Goal: Book appointment/travel/reservation

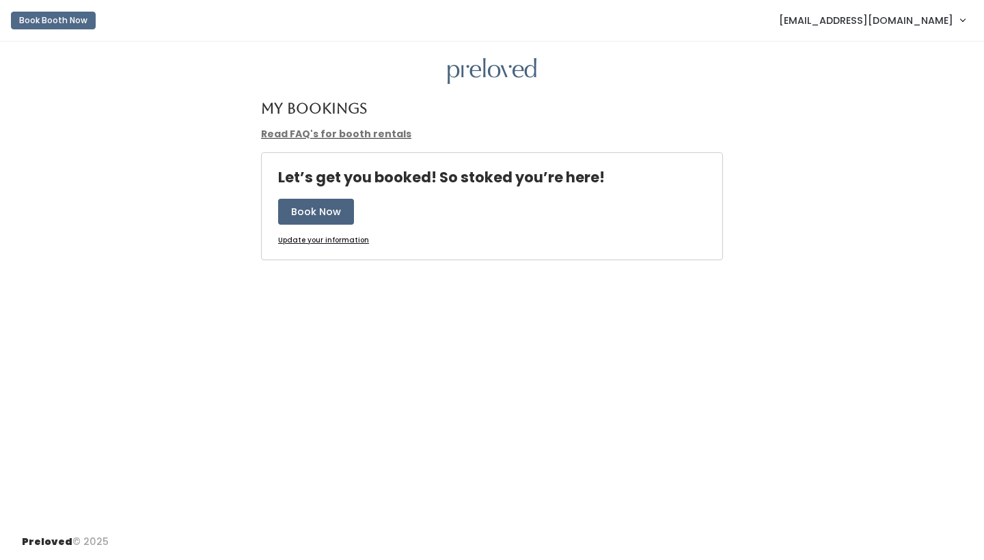
click at [324, 212] on button "Book Now" at bounding box center [316, 212] width 76 height 26
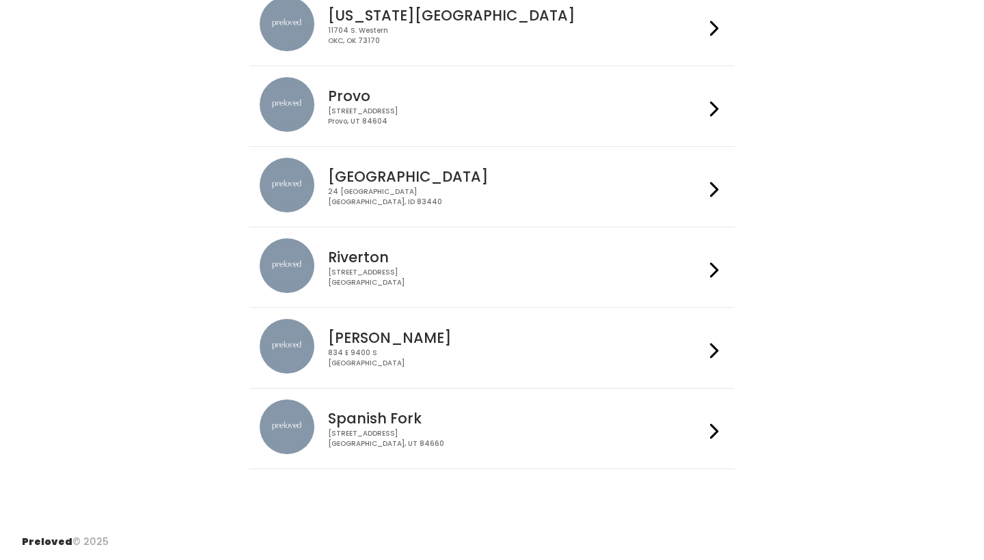
scroll to position [474, 0]
click at [385, 164] on div "Rexburg 24 South 1st West Rexburg, ID 83440" at bounding box center [512, 182] width 381 height 49
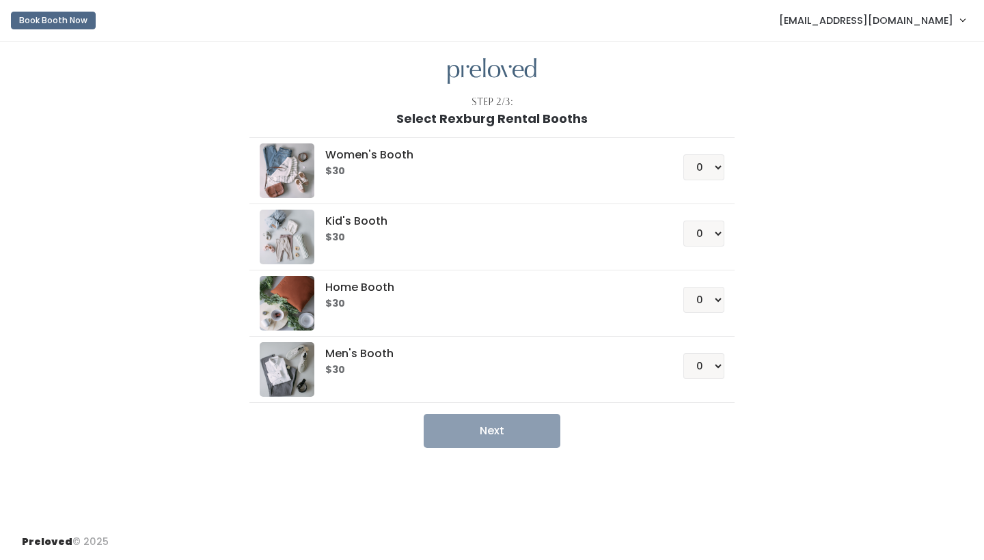
click at [385, 164] on div "$30" at bounding box center [487, 170] width 324 height 14
select select "1"
click at [483, 438] on button "Next" at bounding box center [491, 431] width 137 height 34
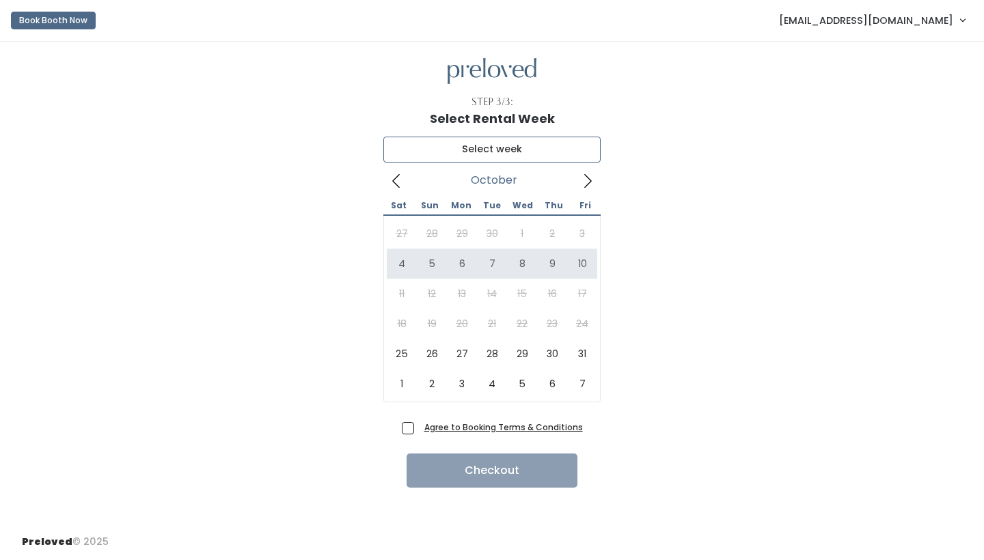
type input "October 4 to October 10"
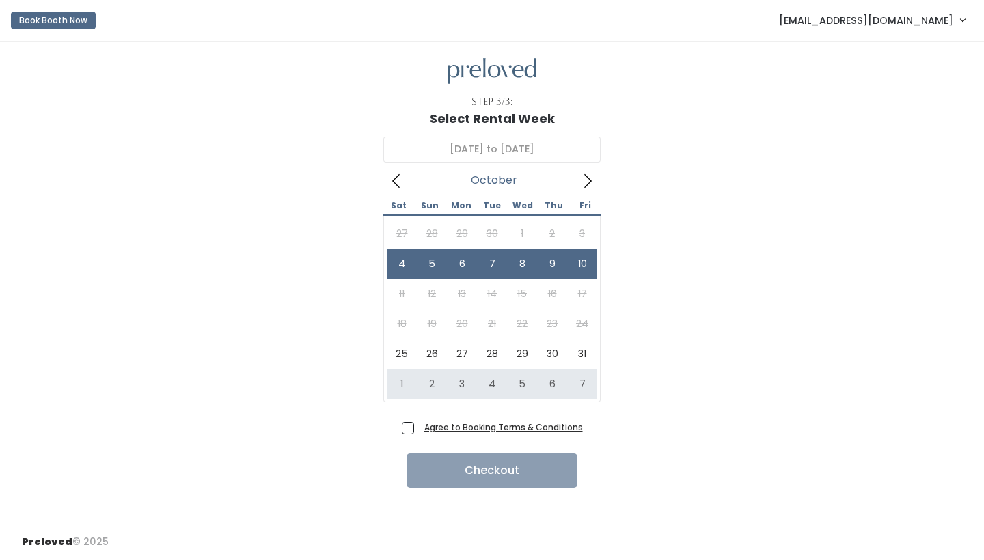
click at [419, 428] on span "Agree to Booking Terms & Conditions" at bounding box center [501, 427] width 164 height 14
click at [419, 428] on input "Agree to Booking Terms & Conditions" at bounding box center [423, 424] width 9 height 9
checkbox input "true"
click at [494, 466] on button "Checkout" at bounding box center [491, 471] width 171 height 34
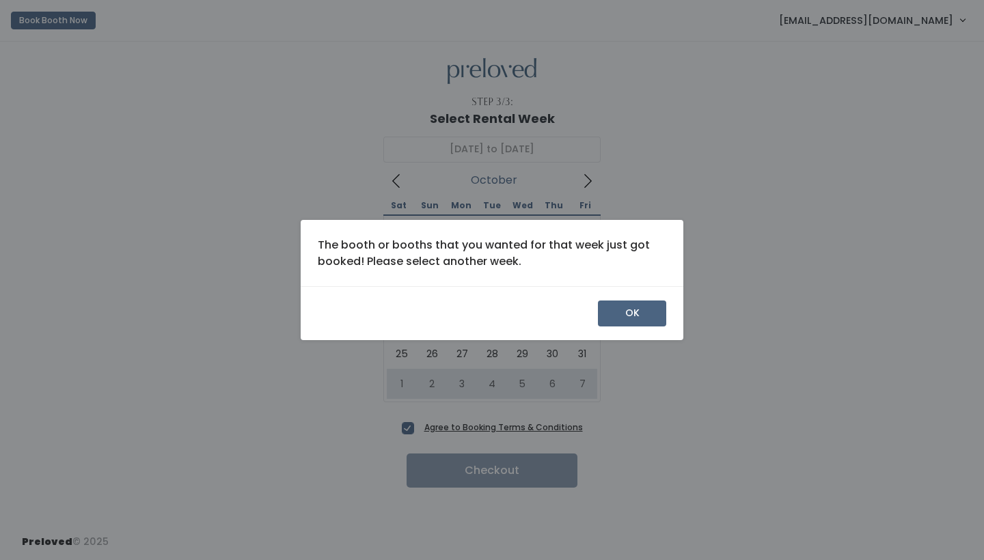
click at [636, 312] on button "OK" at bounding box center [632, 314] width 68 height 26
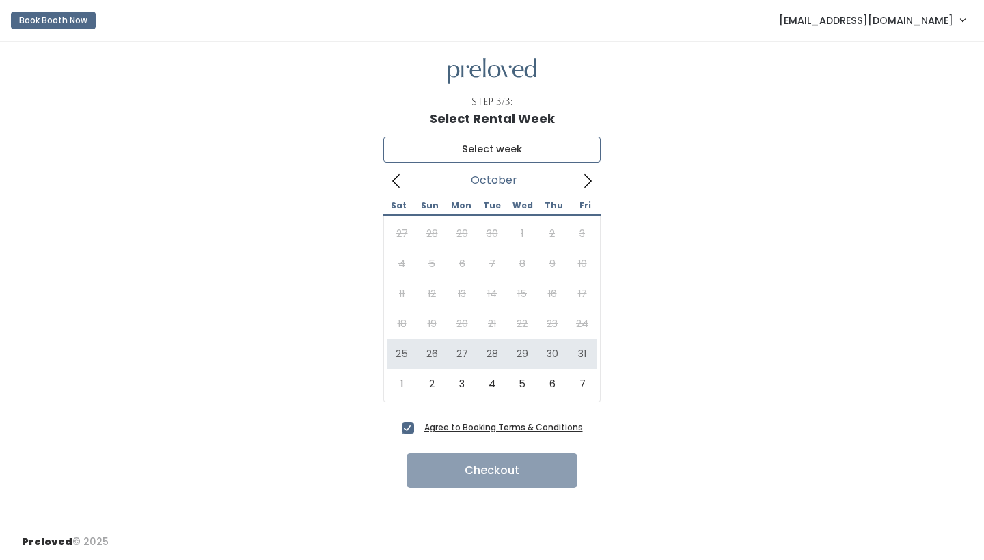
type input "[DATE] to [DATE]"
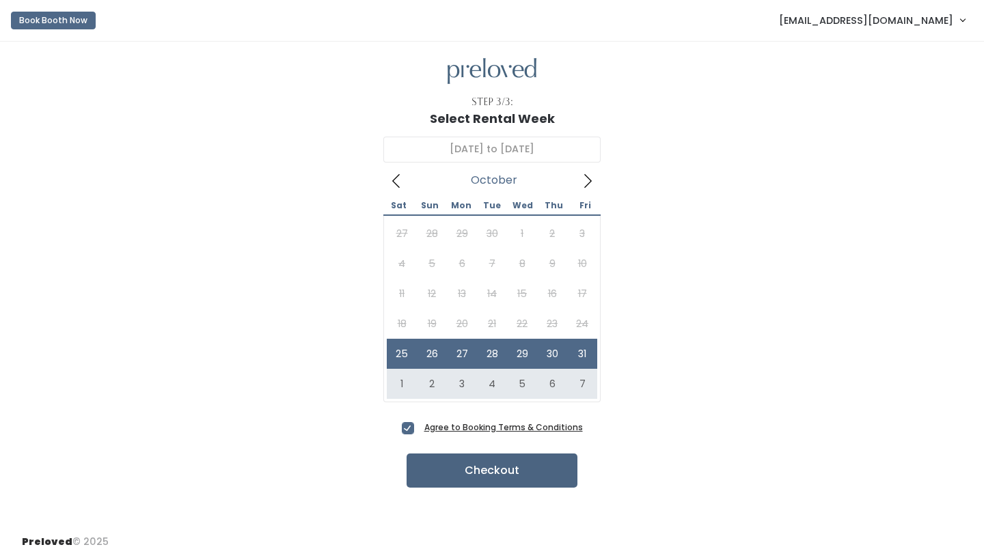
click at [466, 466] on button "Checkout" at bounding box center [491, 471] width 171 height 34
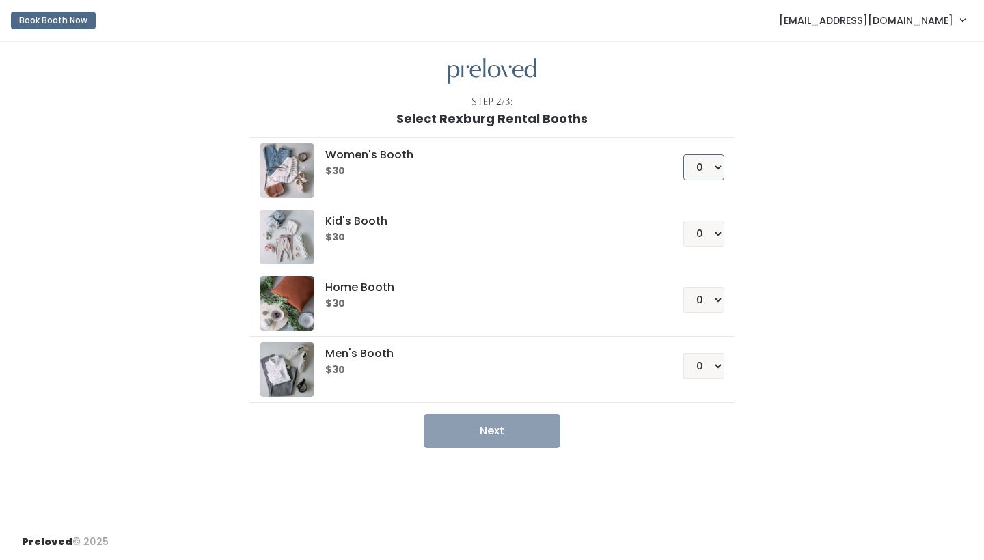
select select "1"
click at [504, 445] on button "Next" at bounding box center [491, 431] width 137 height 34
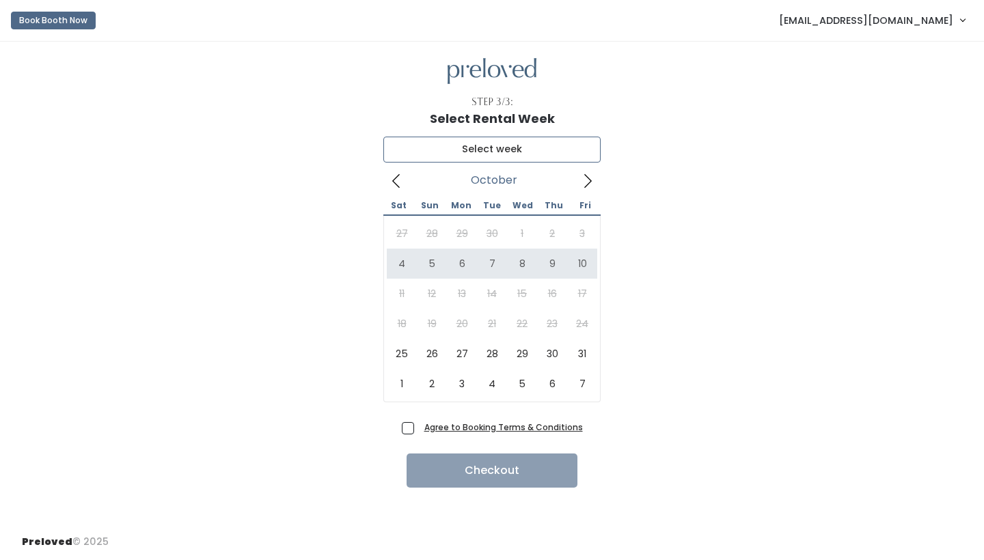
type input "[DATE] to [DATE]"
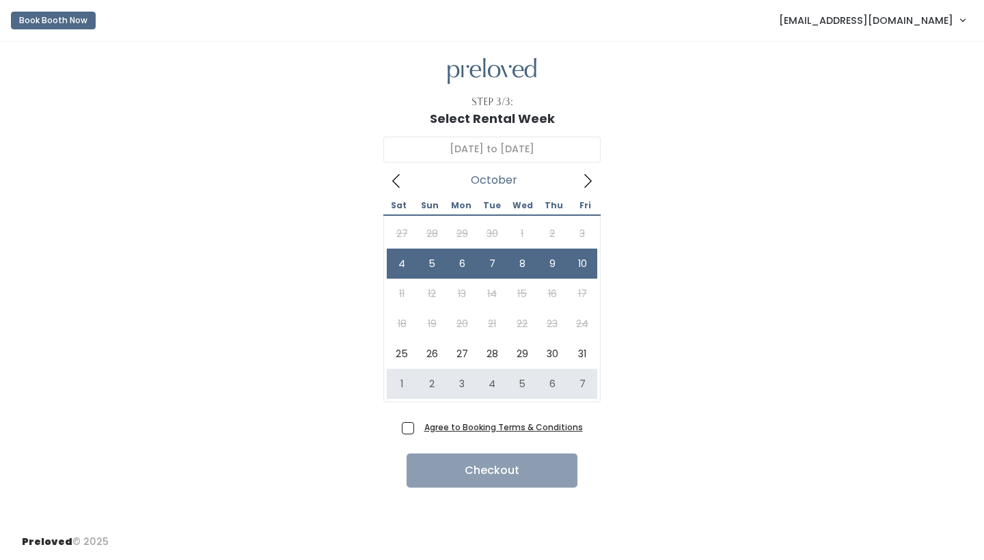
click at [419, 432] on span "Agree to Booking Terms & Conditions" at bounding box center [501, 427] width 164 height 14
click at [419, 429] on input "Agree to Booking Terms & Conditions" at bounding box center [423, 424] width 9 height 9
checkbox input "true"
click at [466, 464] on button "Checkout" at bounding box center [491, 471] width 171 height 34
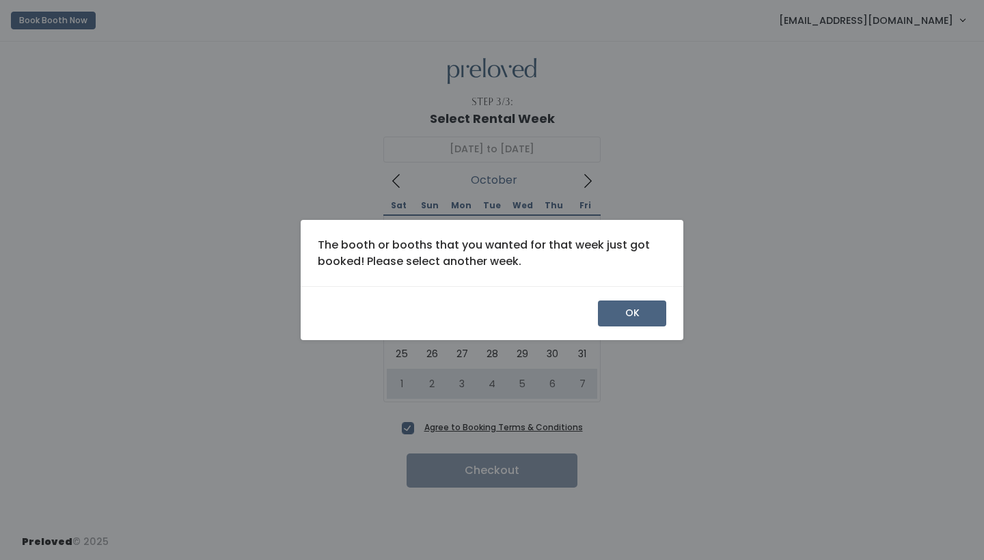
click at [640, 316] on button "OK" at bounding box center [632, 314] width 68 height 26
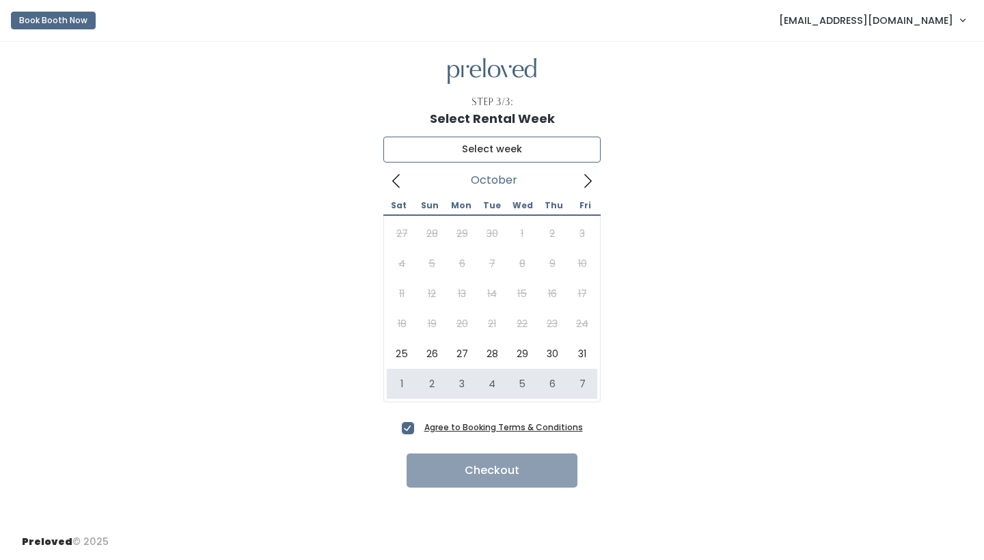
type input "November 1 to November 7"
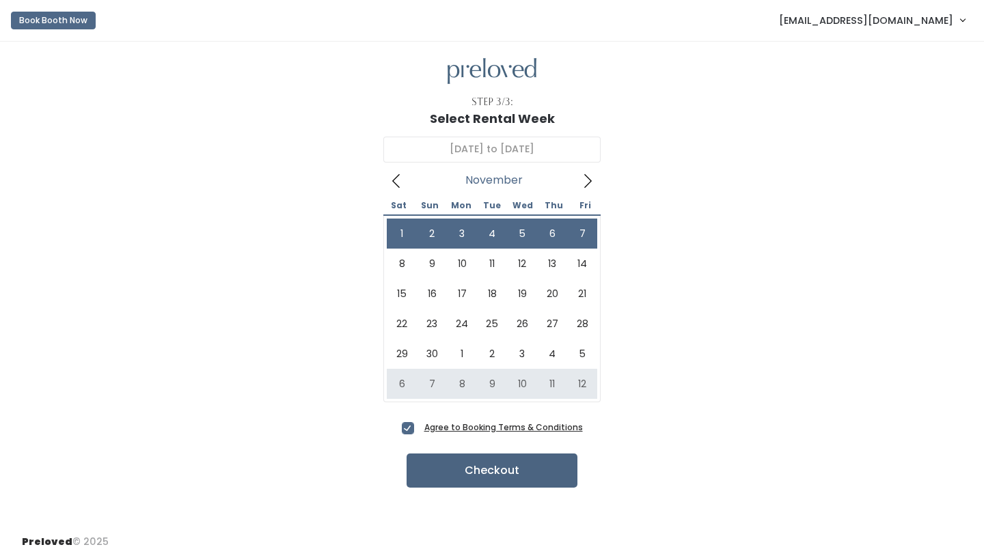
click at [487, 469] on button "Checkout" at bounding box center [491, 471] width 171 height 34
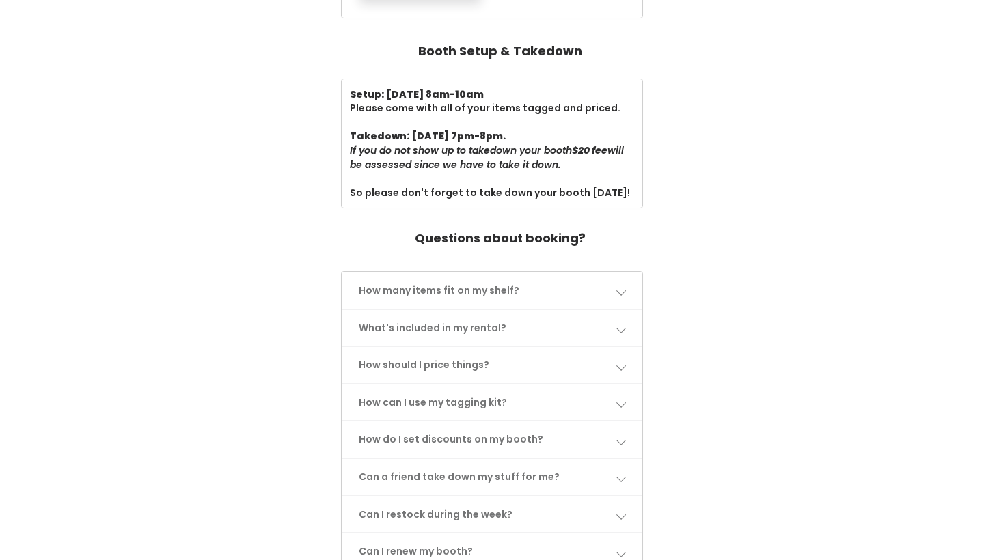
scroll to position [417, 0]
click at [513, 282] on link "How many items fit on my shelf?" at bounding box center [492, 289] width 300 height 36
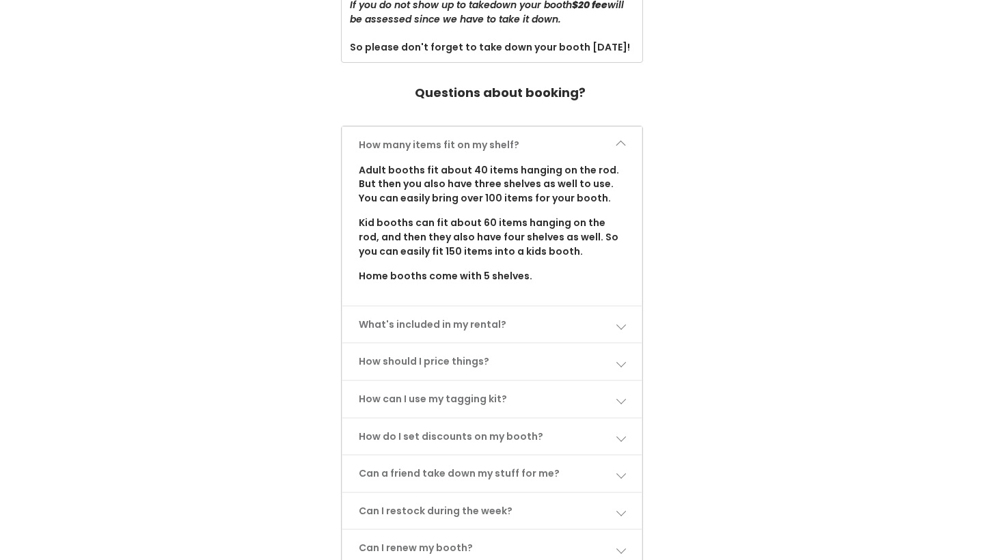
scroll to position [563, 0]
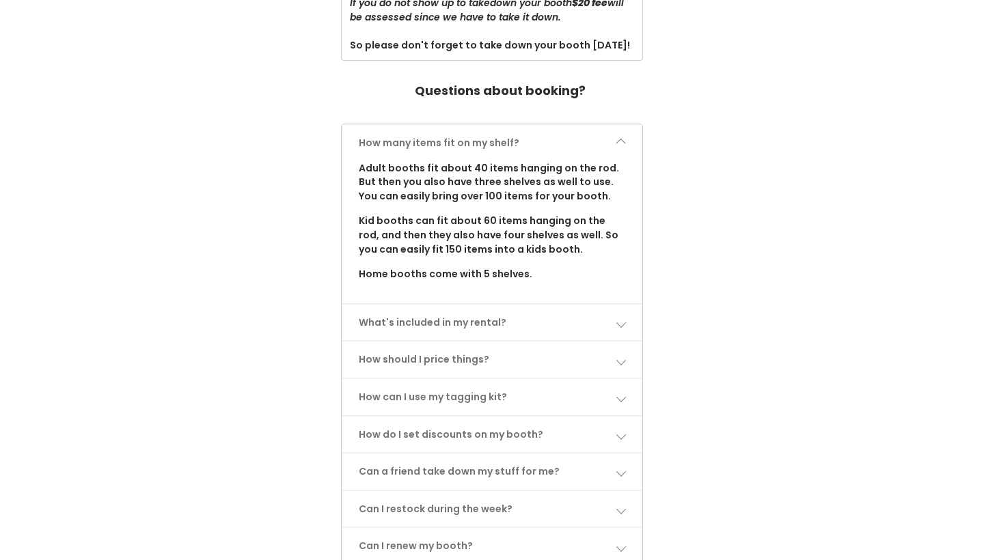
click at [460, 307] on link "What's included in my rental?" at bounding box center [492, 323] width 300 height 36
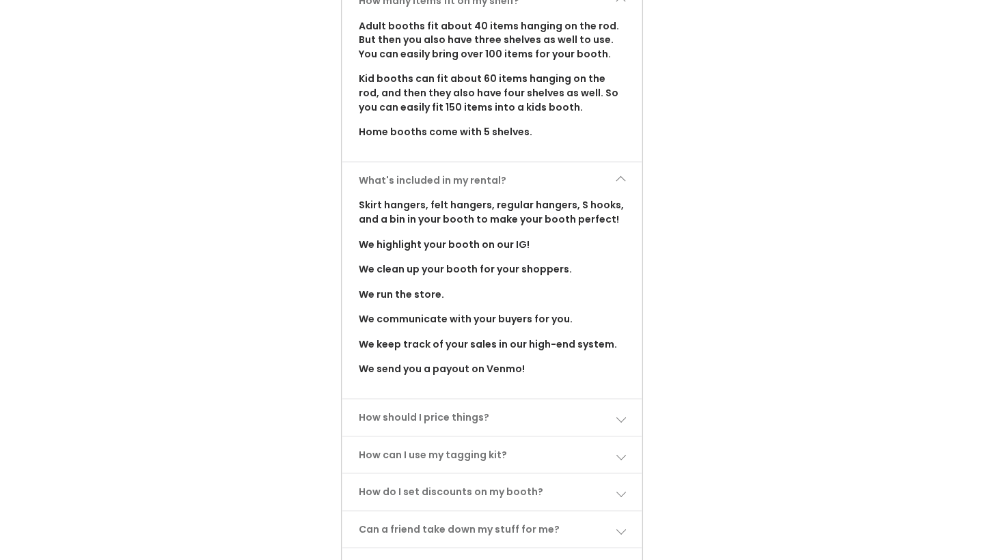
scroll to position [704, 0]
click at [453, 400] on link "How should I price things?" at bounding box center [492, 418] width 300 height 36
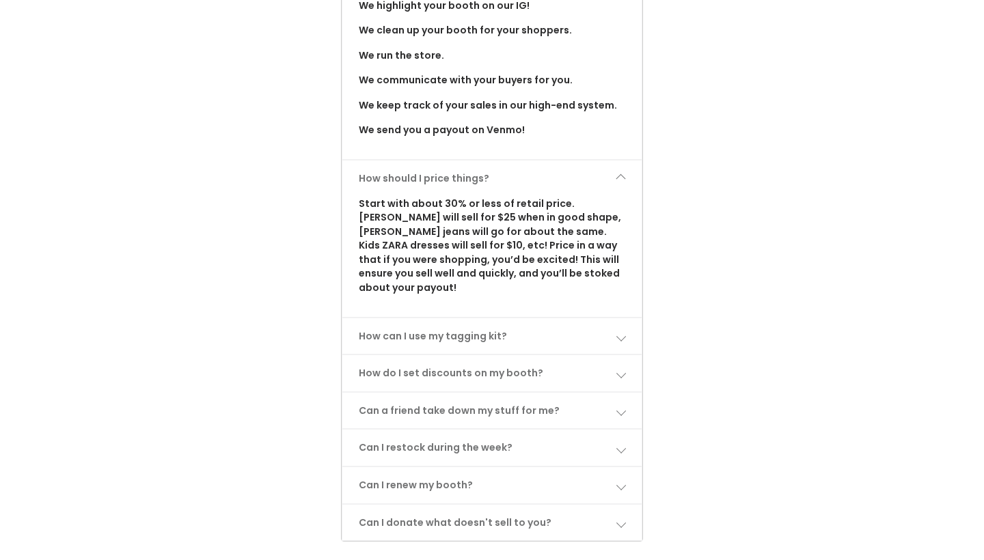
scroll to position [958, 0]
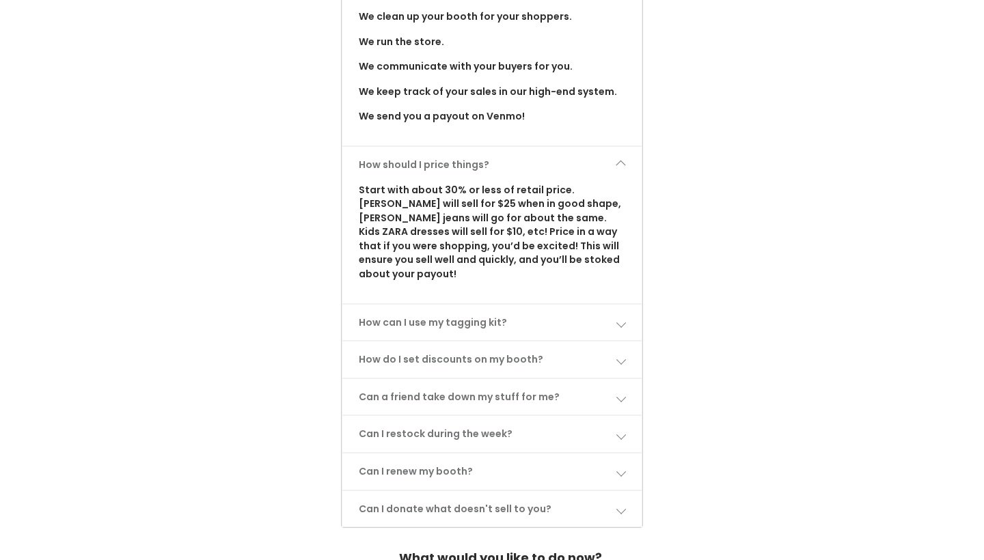
click at [469, 305] on link "How can I use my tagging kit?" at bounding box center [492, 323] width 300 height 36
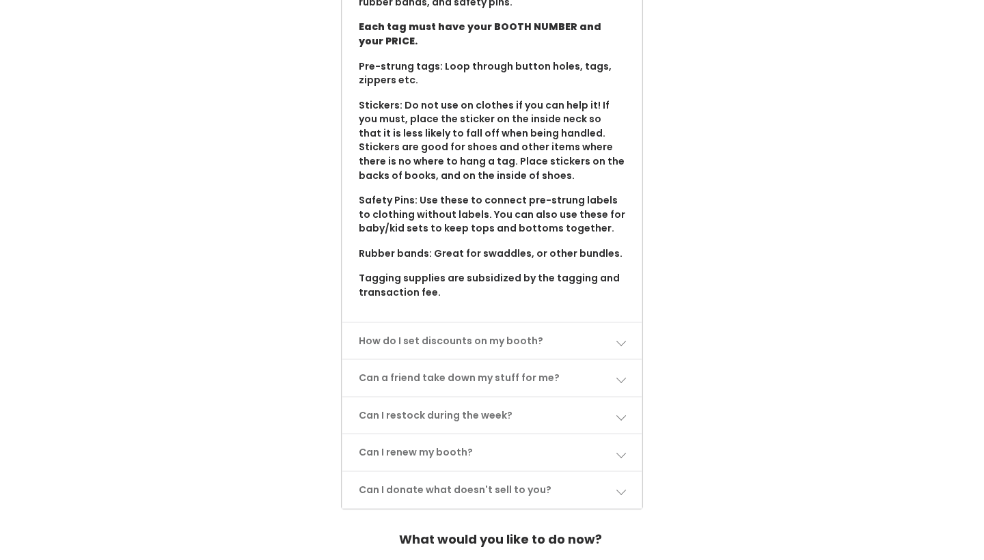
scroll to position [1319, 0]
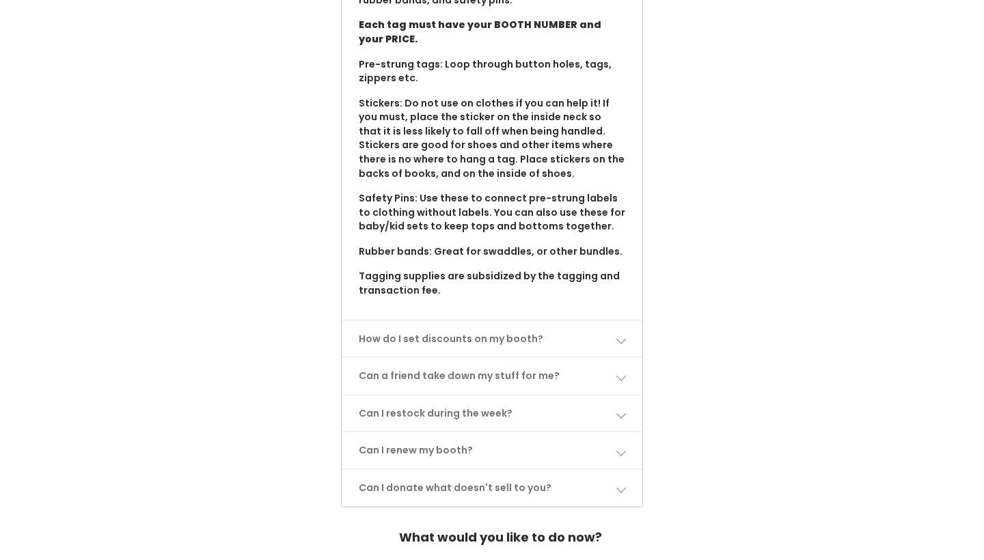
click at [462, 395] on link "Can I restock during the week?" at bounding box center [492, 413] width 300 height 36
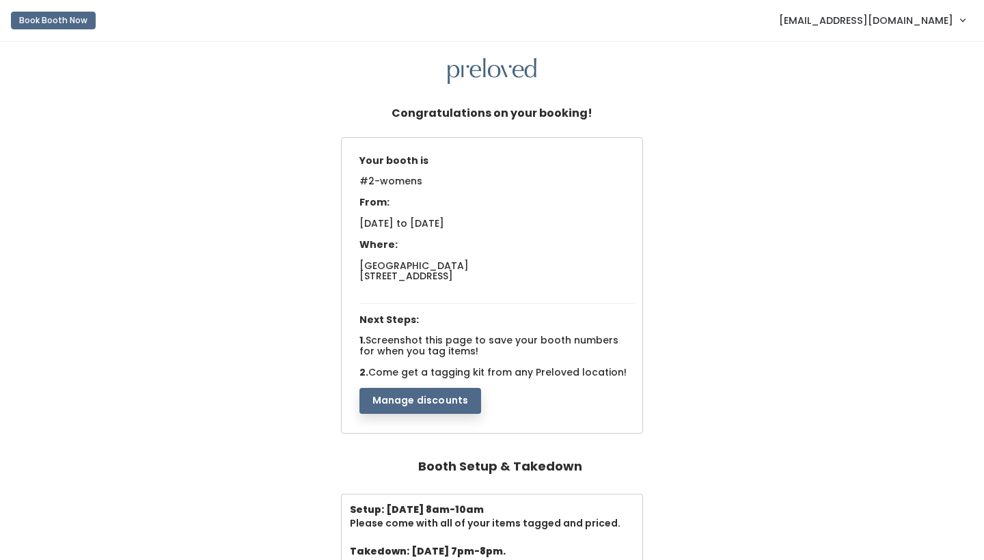
scroll to position [0, 0]
click at [445, 396] on button "Manage discounts" at bounding box center [420, 401] width 122 height 26
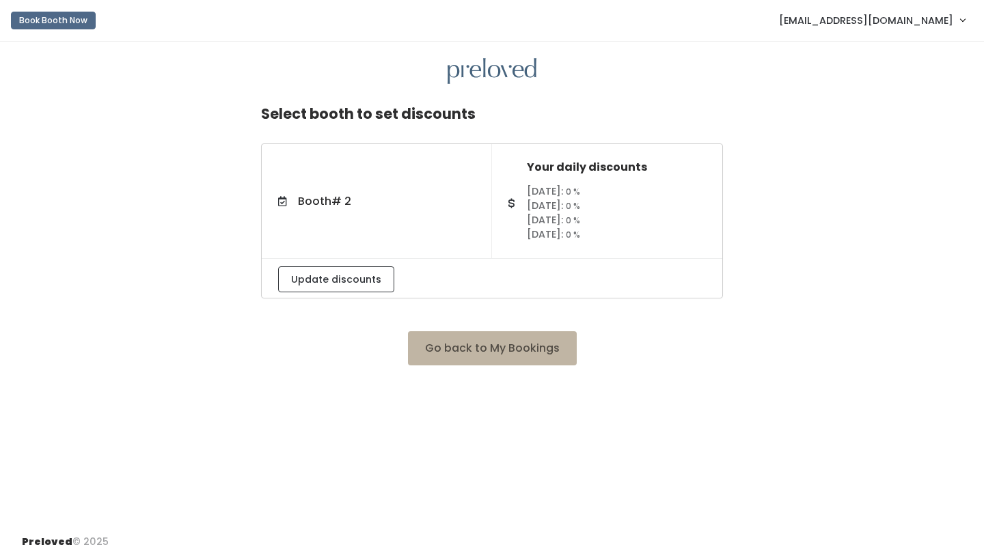
click at [483, 346] on button "Go back to My Bookings" at bounding box center [492, 348] width 169 height 34
